Goal: Task Accomplishment & Management: Complete application form

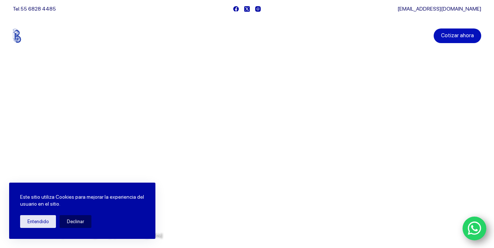
click at [470, 38] on link "Cotizar ahora" at bounding box center [458, 36] width 48 height 15
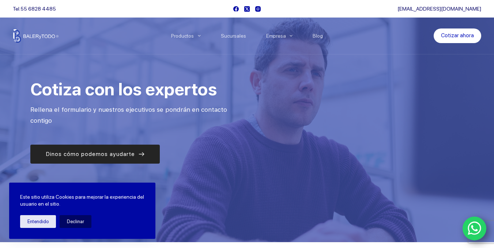
click at [95, 154] on span "Dinos cómo podemos ayudarte" at bounding box center [90, 154] width 89 height 9
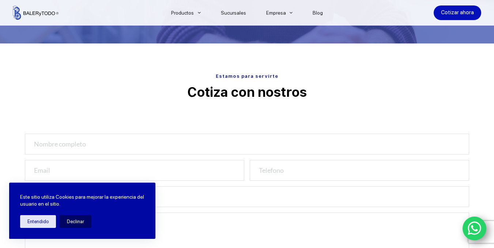
scroll to position [242, 0]
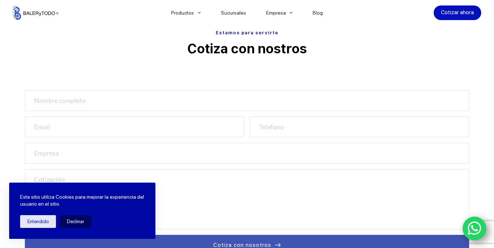
click at [101, 97] on input "text" at bounding box center [247, 100] width 445 height 21
type input "JHV SOLUCIONES INTEGRALES"
type input "facturas.jhv07@gmail.com"
type input "JSI071026ET1"
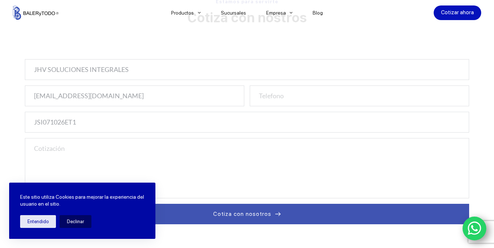
scroll to position [242, 0]
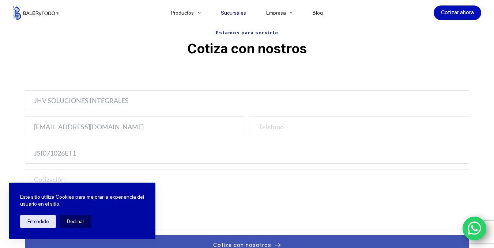
click at [243, 13] on link "Sucursales" at bounding box center [233, 13] width 45 height 0
